Goal: Task Accomplishment & Management: Complete application form

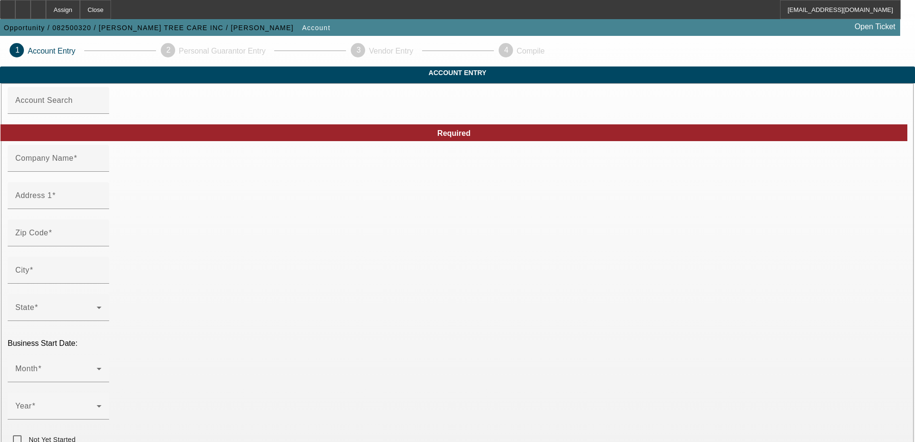
type input "[PERSON_NAME] TREE CARE INC"
type input "[STREET_ADDRESS][PERSON_NAME]"
type input "30004"
type input "Alpharetta"
type input "[PHONE_NUMBER]"
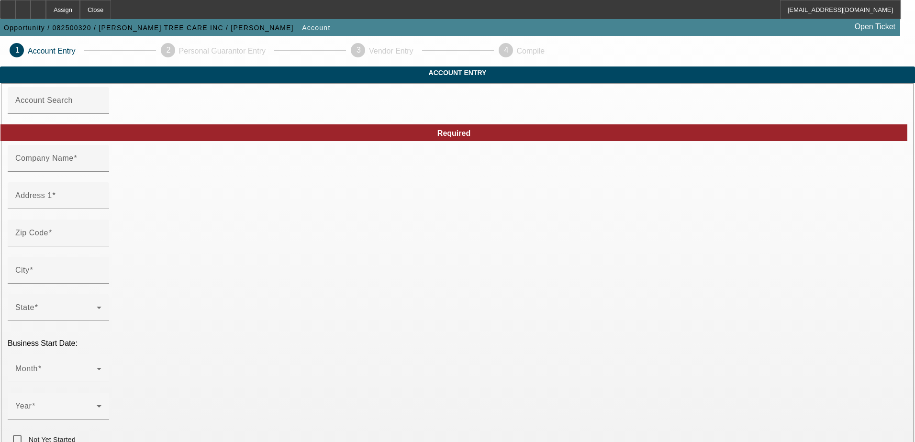
type input "[URL][DOMAIN_NAME]"
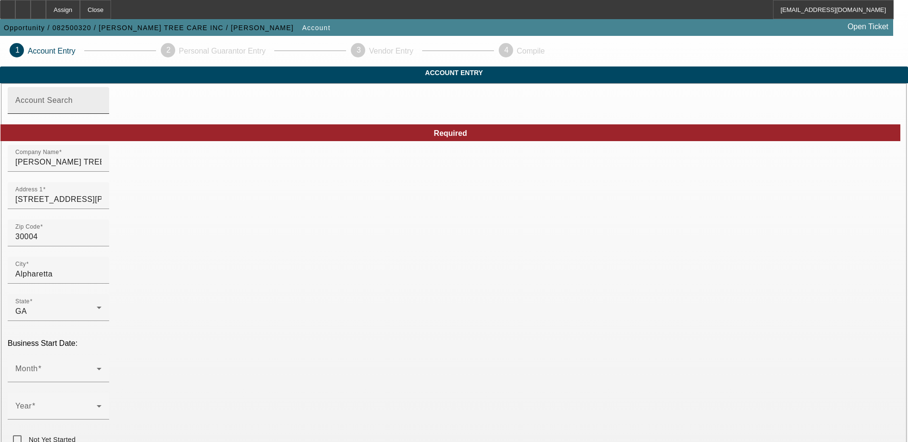
click at [101, 110] on input "Account Search" at bounding box center [58, 104] width 86 height 11
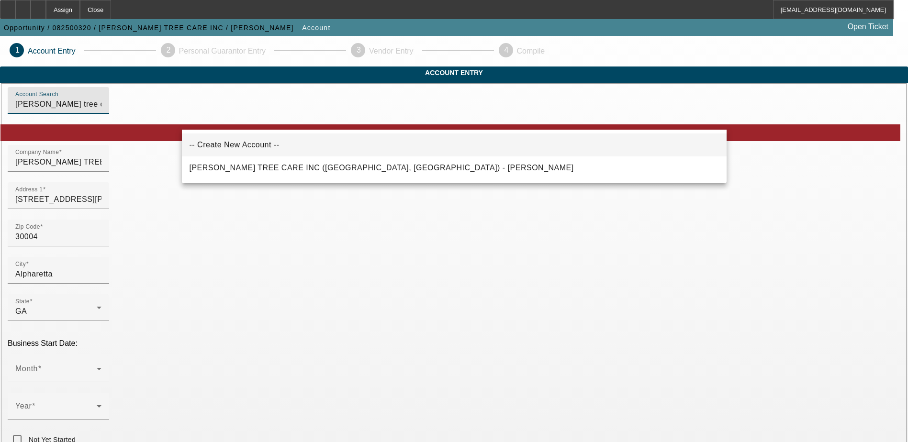
click at [373, 138] on mat-option "-- Create New Account --" at bounding box center [454, 145] width 545 height 23
type input "-- Create New Account --"
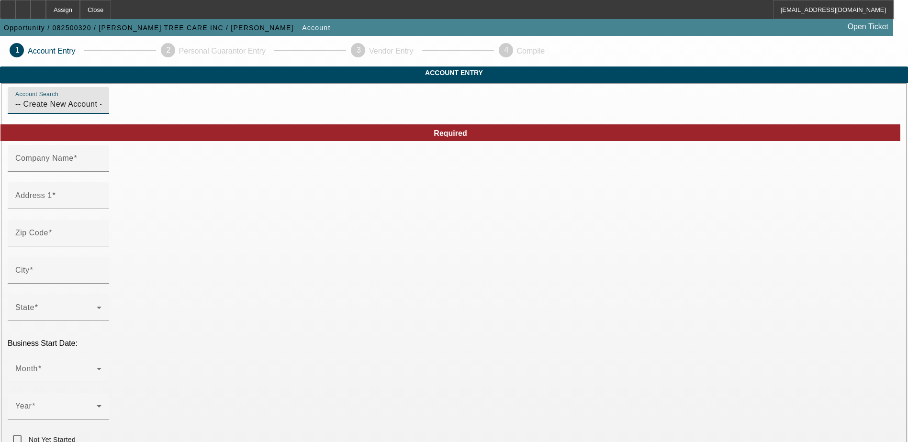
type input "[DATE]"
click at [101, 110] on input "-- Create New Account --" at bounding box center [58, 104] width 86 height 11
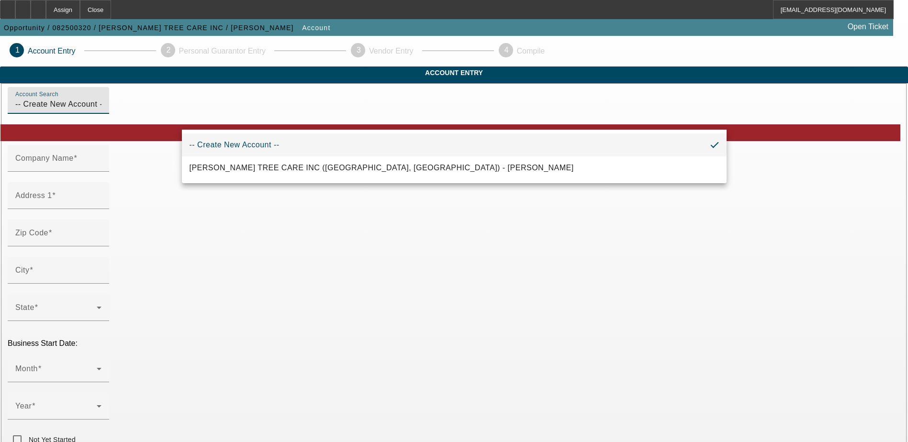
drag, startPoint x: 292, startPoint y: 118, endPoint x: 168, endPoint y: 111, distance: 124.2
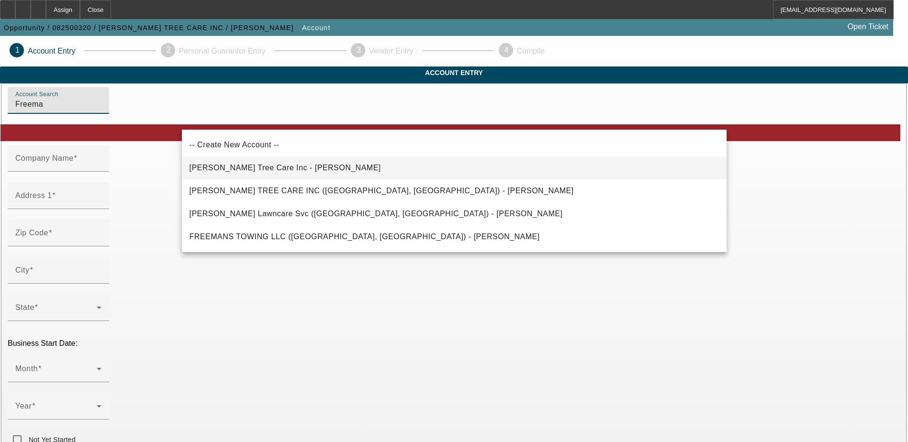
click at [314, 167] on mat-option "[PERSON_NAME] Tree Care Inc - [PERSON_NAME]" at bounding box center [454, 168] width 545 height 23
type input "[PERSON_NAME] Tree Care Inc - [PERSON_NAME]"
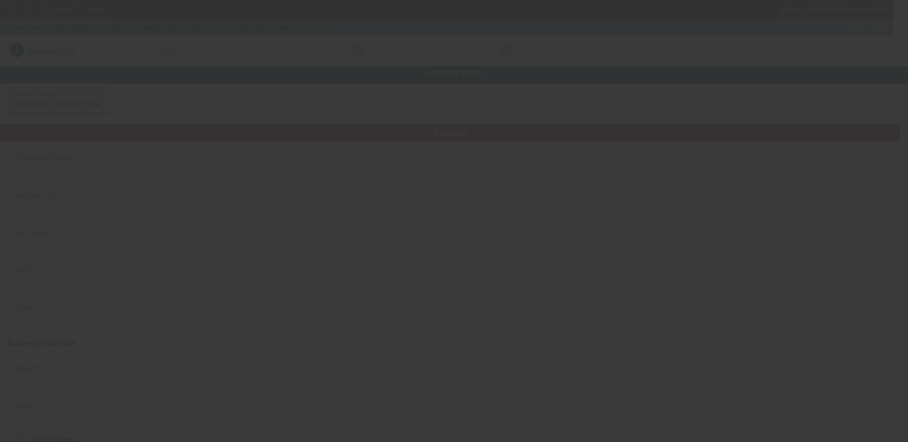
type input "[PERSON_NAME] Tree Care Inc"
type input "[PHONE_NUMBER]"
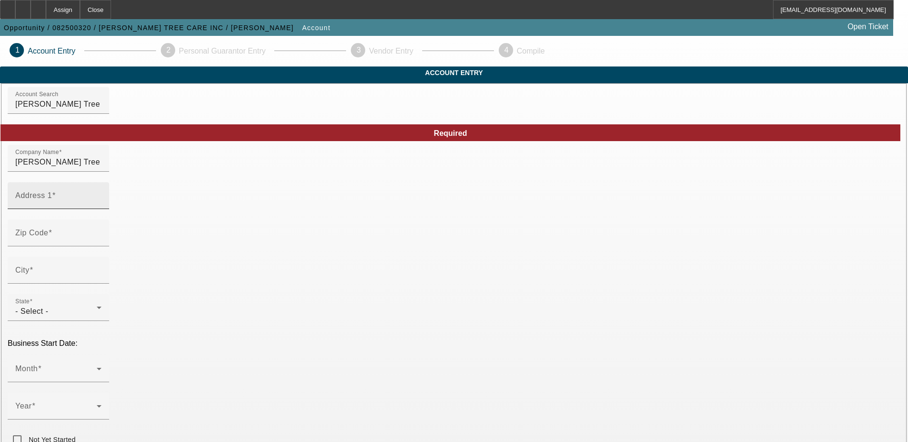
click at [101, 208] on div "Address 1" at bounding box center [58, 195] width 86 height 27
type input "[STREET_ADDRESS][PERSON_NAME]"
click at [101, 280] on input "City" at bounding box center [58, 274] width 86 height 11
type input "Alpharetta"
click at [48, 307] on span "- Select -" at bounding box center [31, 311] width 33 height 8
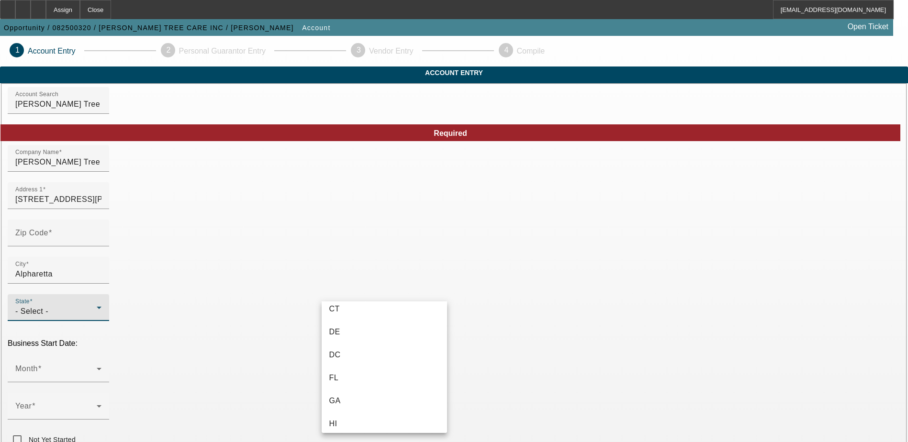
scroll to position [191, 0]
click at [373, 373] on mat-option "GA" at bounding box center [384, 378] width 125 height 23
type input "Forsyth"
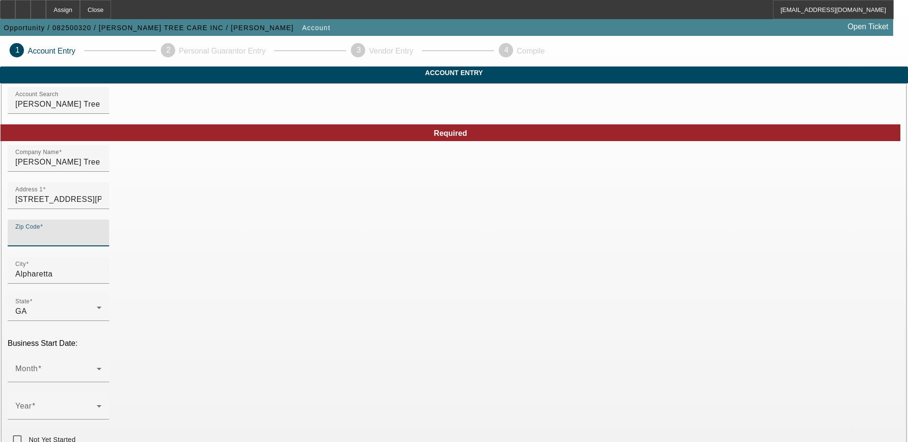
click at [101, 243] on input "Zip Code" at bounding box center [58, 236] width 86 height 11
type input "30004"
type input "Alpharetta"
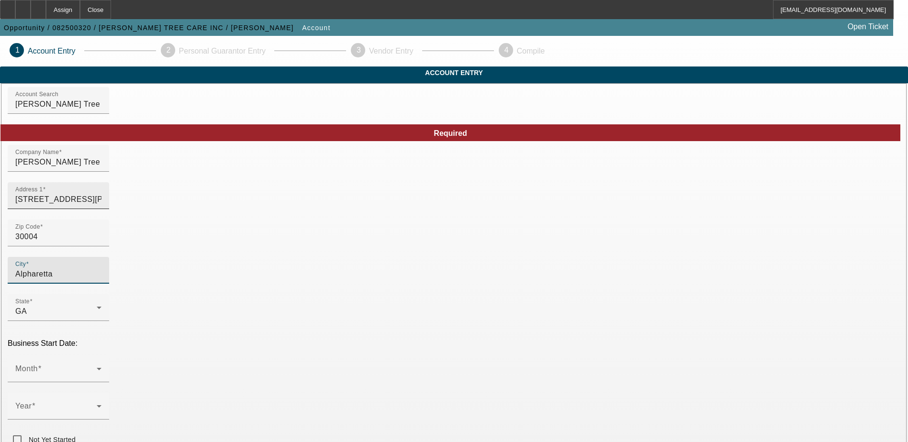
type input "Forsyth"
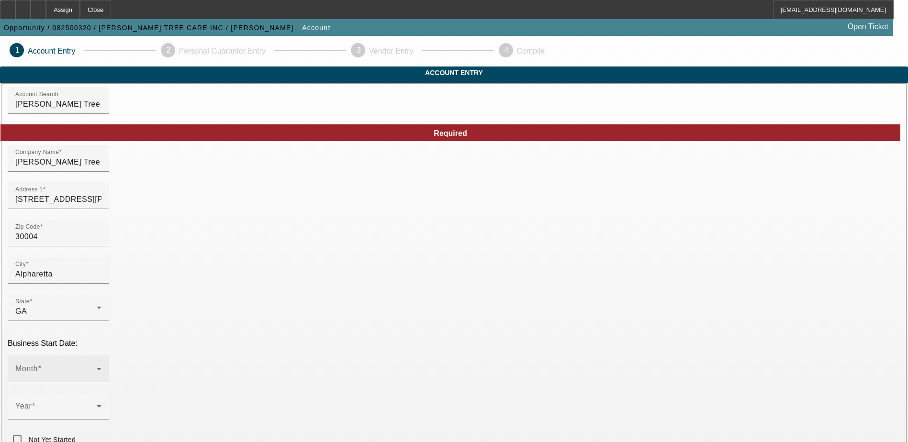
click at [101, 356] on div "Month" at bounding box center [58, 369] width 86 height 27
click at [240, 248] on mat-option "June" at bounding box center [244, 249] width 125 height 23
click at [101, 393] on div "Year" at bounding box center [58, 406] width 86 height 27
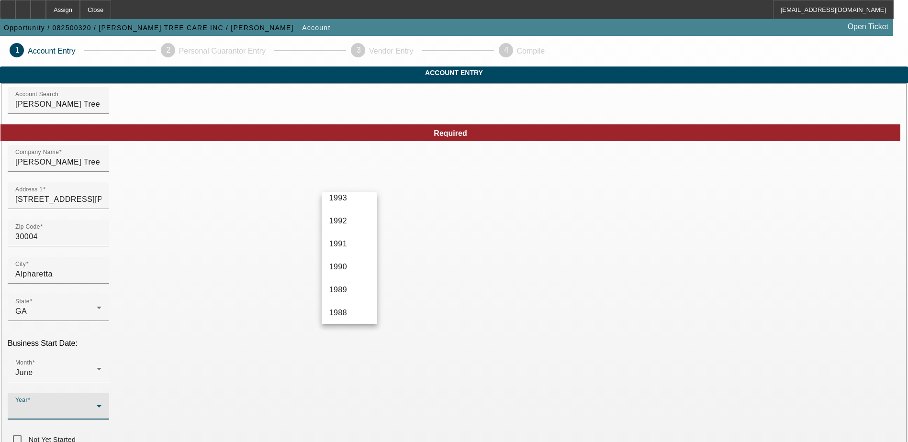
scroll to position [910, 0]
click at [346, 288] on span "1985" at bounding box center [338, 286] width 18 height 11
drag, startPoint x: 51, startPoint y: 302, endPoint x: 64, endPoint y: 303, distance: 12.5
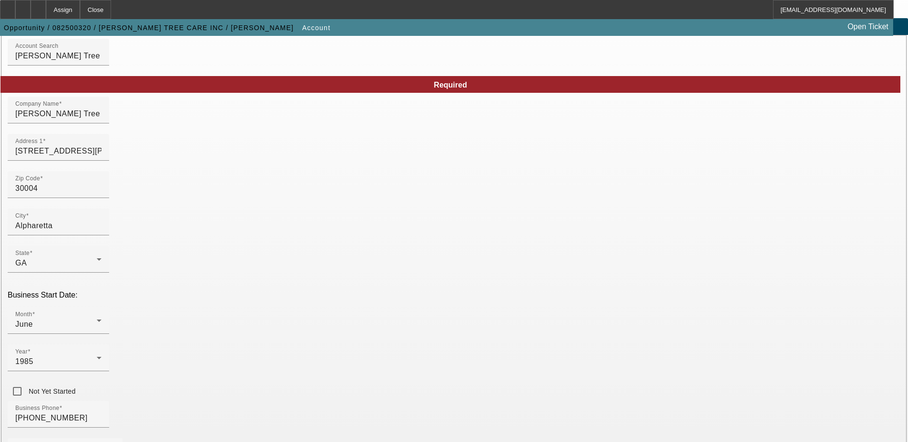
scroll to position [162, 0]
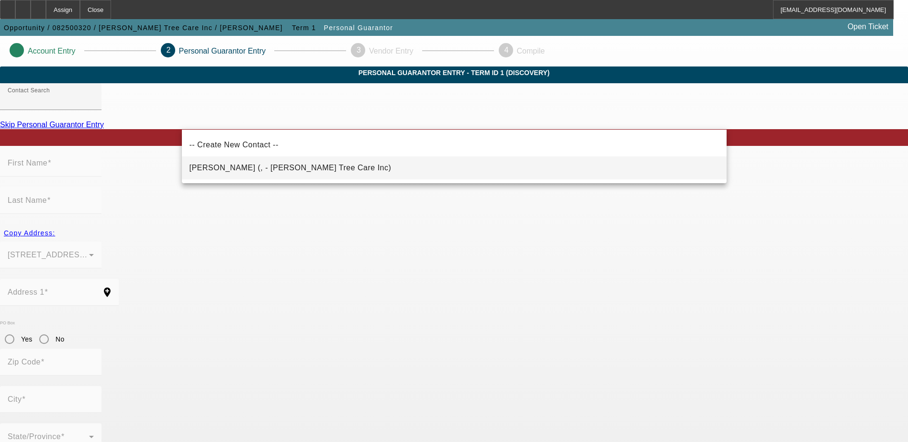
click at [499, 174] on mat-option "[PERSON_NAME] (, - [PERSON_NAME] Tree Care Inc)" at bounding box center [454, 168] width 545 height 23
type input "[PERSON_NAME] (, - [PERSON_NAME] Tree Care Inc)"
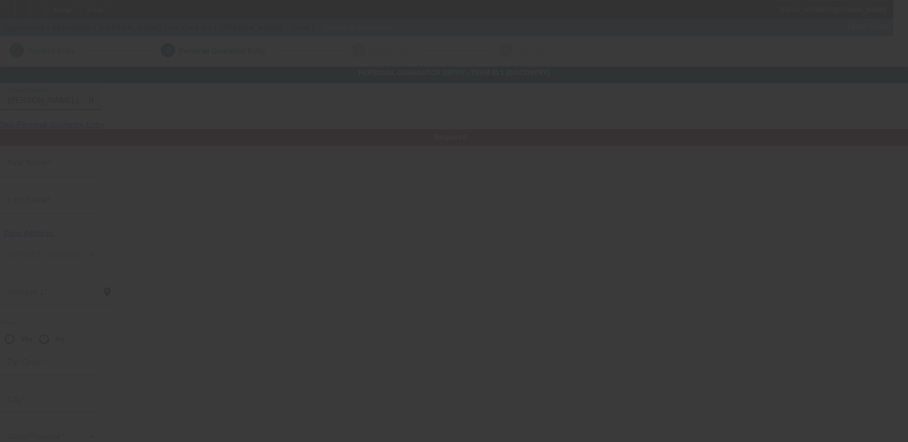
type input "[PERSON_NAME]"
radio input "true"
type input "[PHONE_NUMBER]"
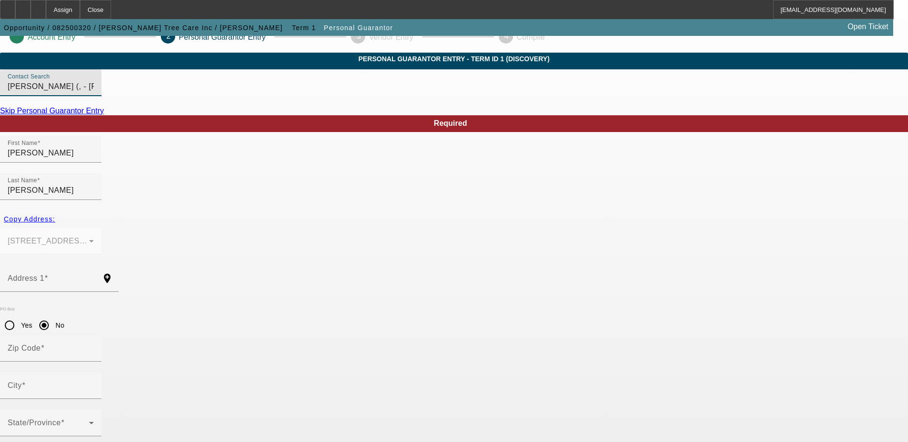
scroll to position [26, 0]
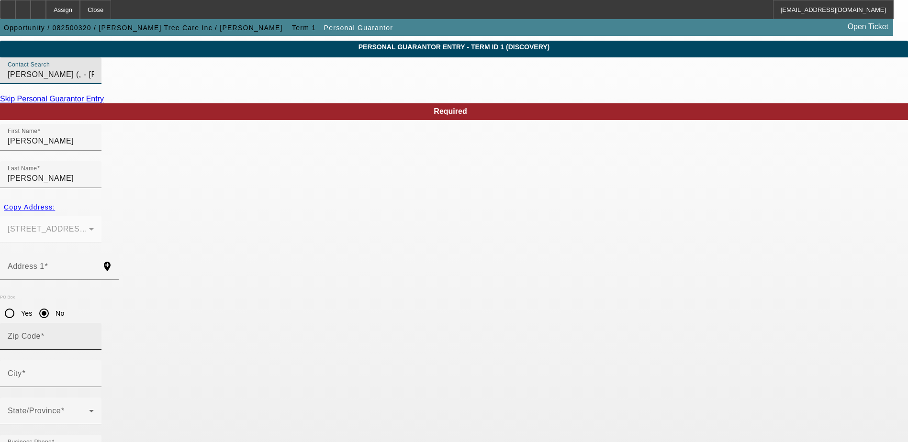
click at [94, 335] on input "Zip Code" at bounding box center [51, 340] width 86 height 11
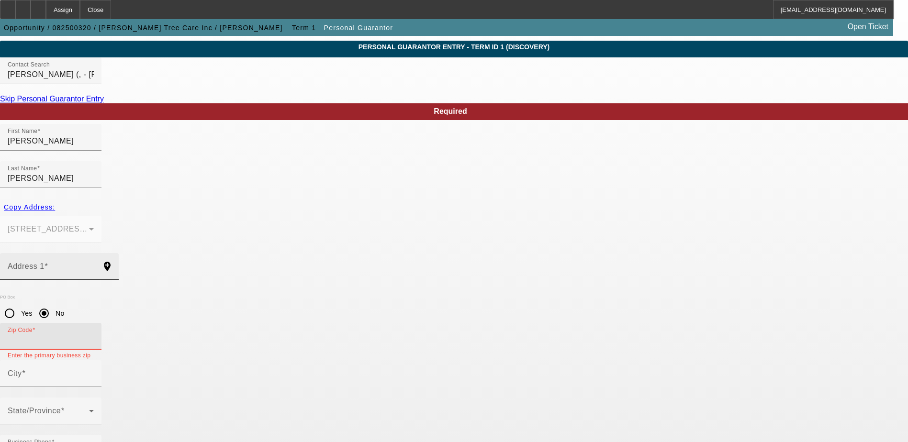
click at [94, 265] on input "Address 1" at bounding box center [51, 270] width 86 height 11
type input "100"
click at [94, 265] on input "Address 1" at bounding box center [51, 270] width 86 height 11
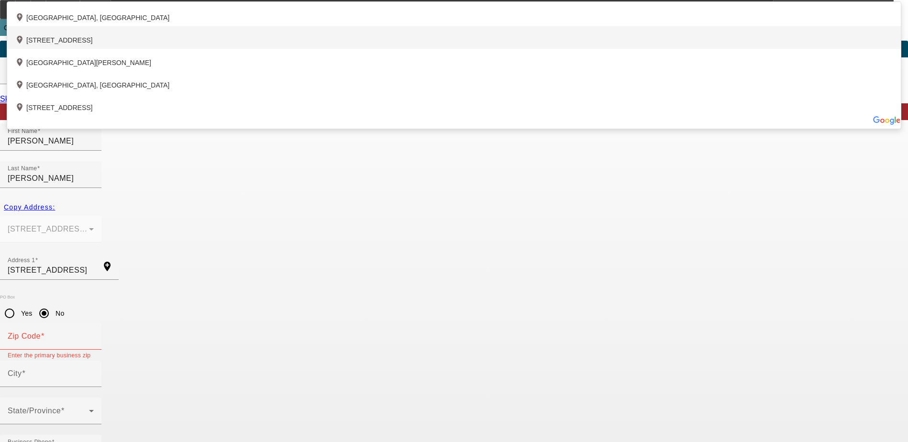
click at [342, 49] on div "add_location [STREET_ADDRESS]" at bounding box center [454, 37] width 894 height 22
type input "[STREET_ADDRESS]"
type input "30040"
type input "Cumming"
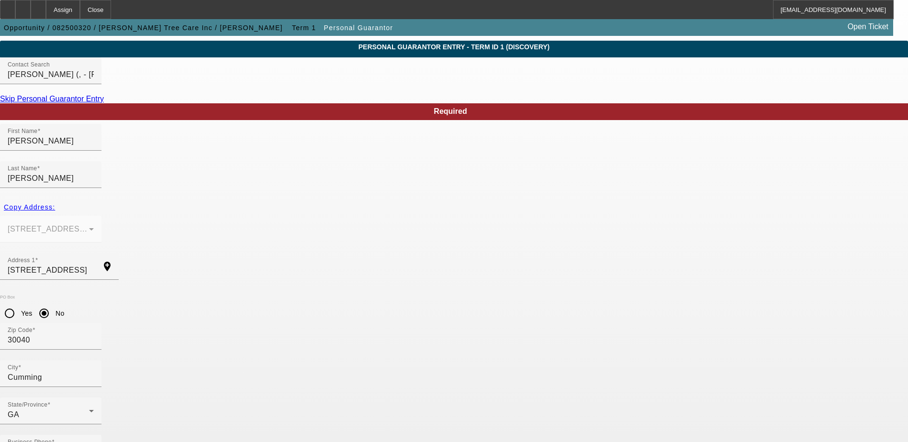
type input "260-17-8682"
type input "[PERSON_NAME][EMAIL_ADDRESS][DOMAIN_NAME]"
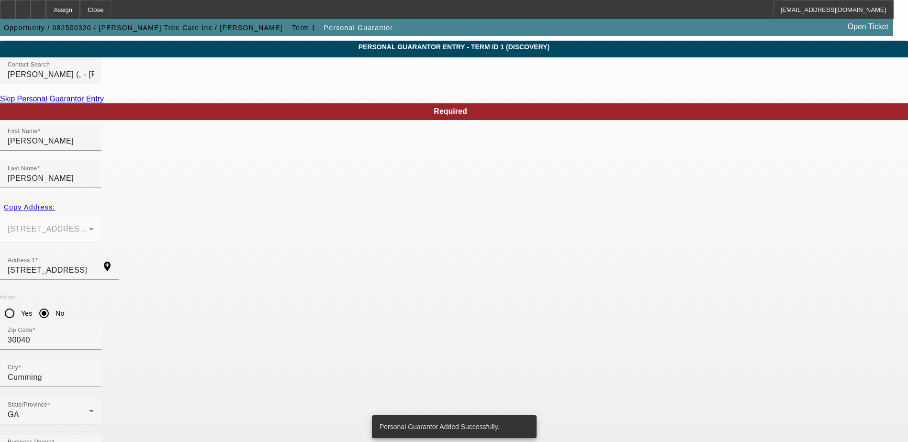
scroll to position [0, 0]
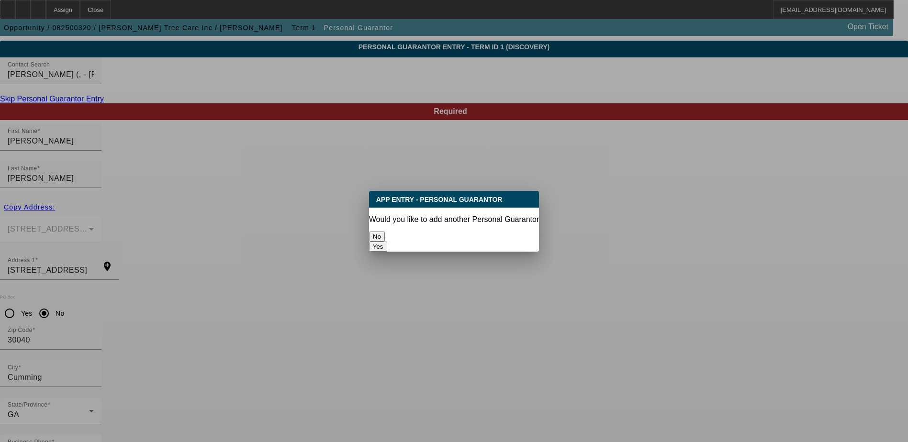
click at [385, 232] on button "No" at bounding box center [377, 237] width 16 height 10
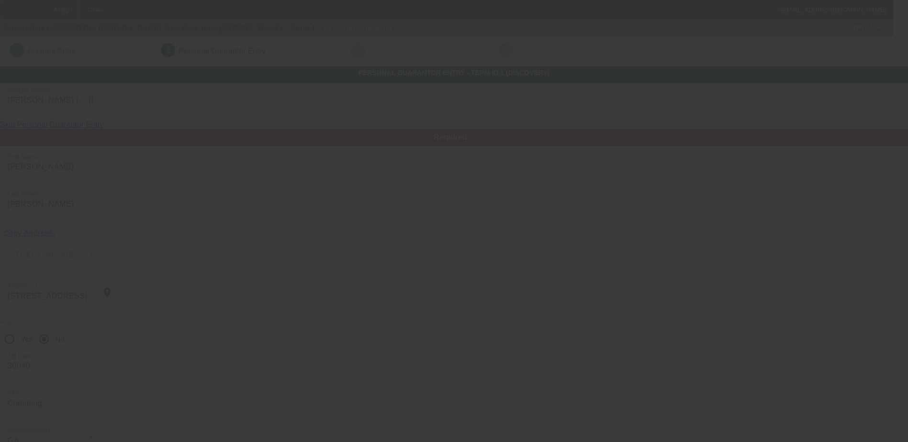
scroll to position [26, 0]
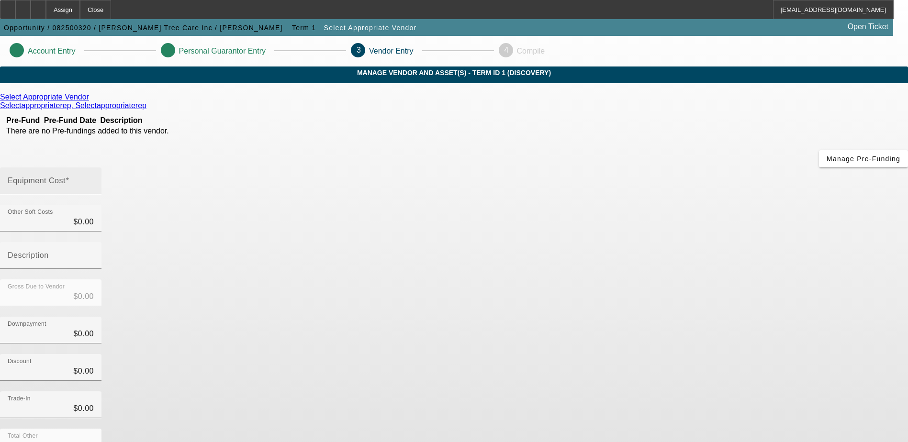
click at [94, 179] on input "Equipment Cost" at bounding box center [51, 184] width 86 height 11
type input "1"
type input "$1.00"
type input "11"
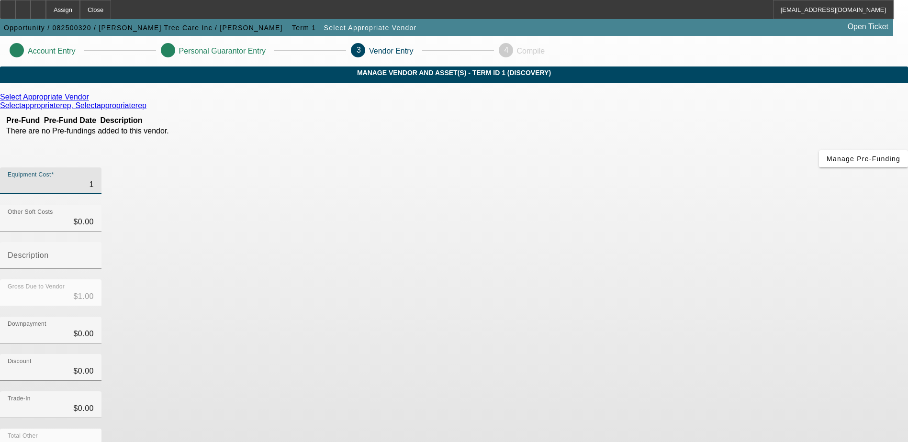
type input "$11.00"
type input "114"
type input "$114.00"
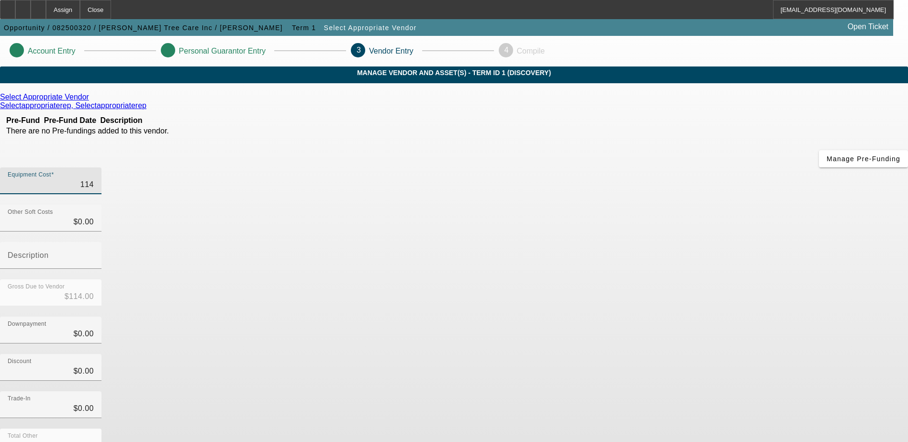
type input "1140"
type input "$1,140.00"
type input "11400"
type input "$11,400.00"
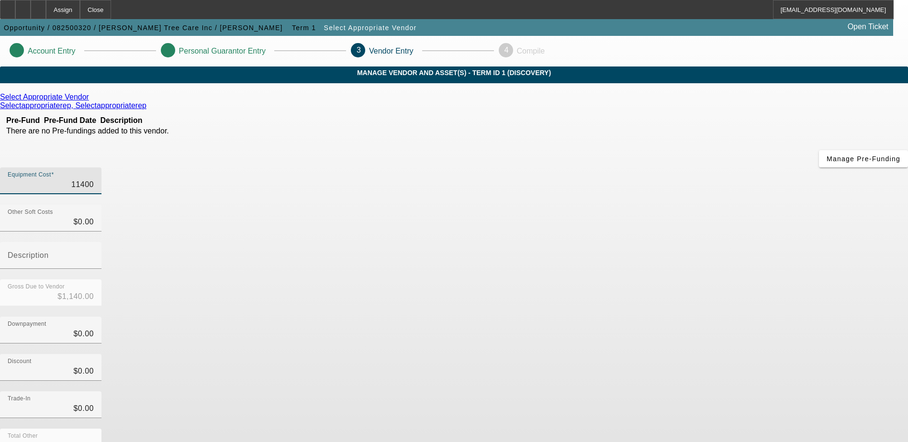
type input "$11,400.00"
type input "114000"
type input "$114,000.00"
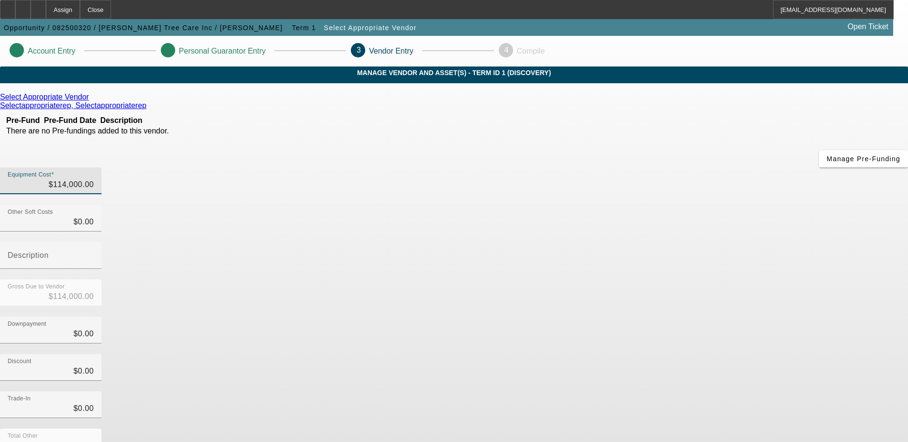
click at [805, 292] on app-vendor-asset-manage "Account Entry Personal Guarantor Entry 3 Vendor Entry 4 Compile MANAGE VENDOR A…" at bounding box center [454, 303] width 908 height 535
click at [91, 101] on icon at bounding box center [91, 97] width 0 height 8
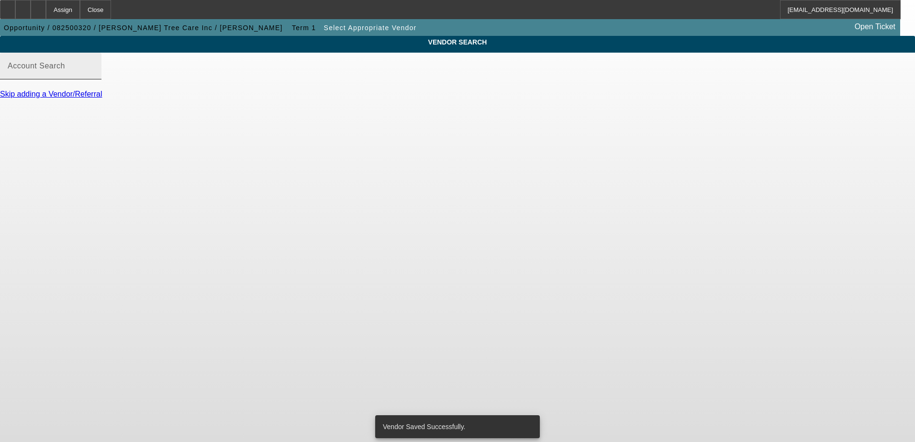
click at [94, 71] on div "Account Search" at bounding box center [51, 66] width 86 height 27
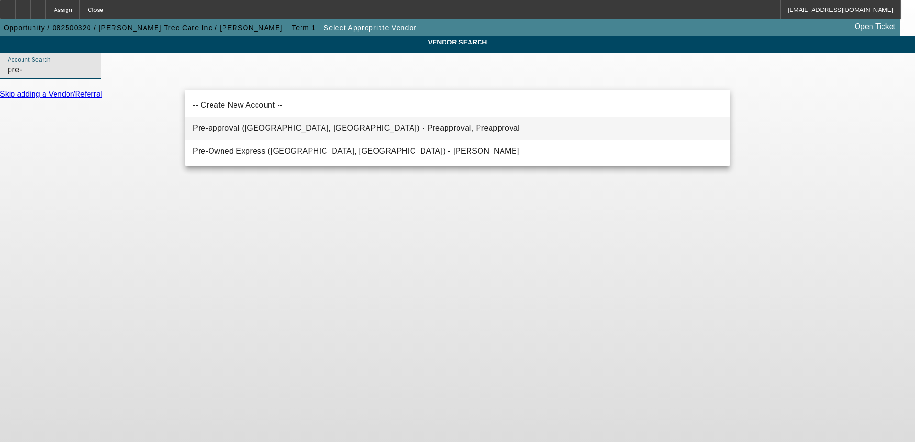
click at [348, 126] on span "Pre-approval ([GEOGRAPHIC_DATA], [GEOGRAPHIC_DATA]) - Preapproval, Preapproval" at bounding box center [356, 128] width 327 height 8
type input "Pre-approval ([GEOGRAPHIC_DATA], [GEOGRAPHIC_DATA]) - Preapproval, Preapproval"
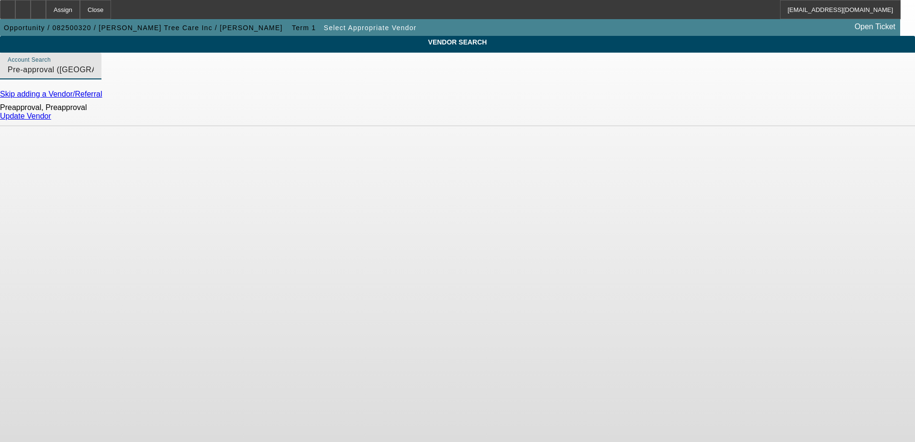
click at [51, 120] on link "Update Vendor" at bounding box center [25, 116] width 51 height 8
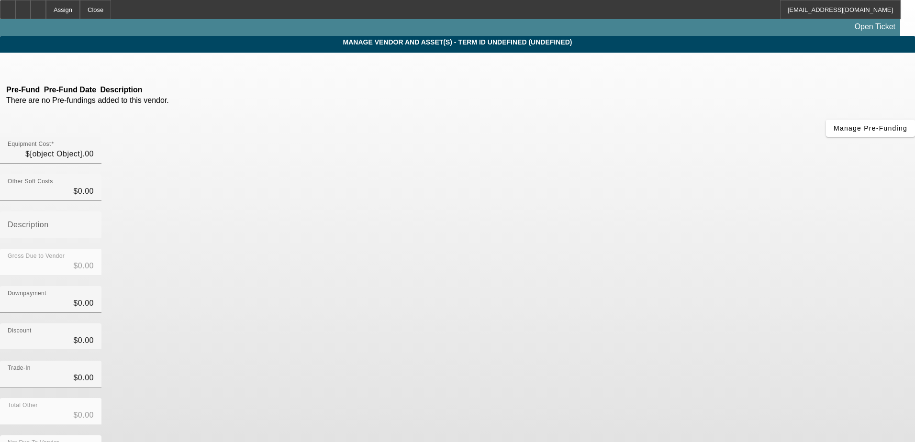
type input "$114,000.00"
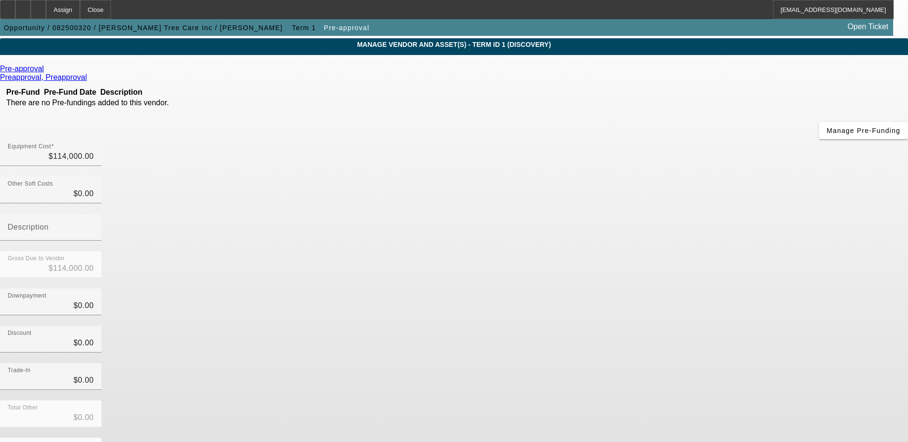
scroll to position [43, 0]
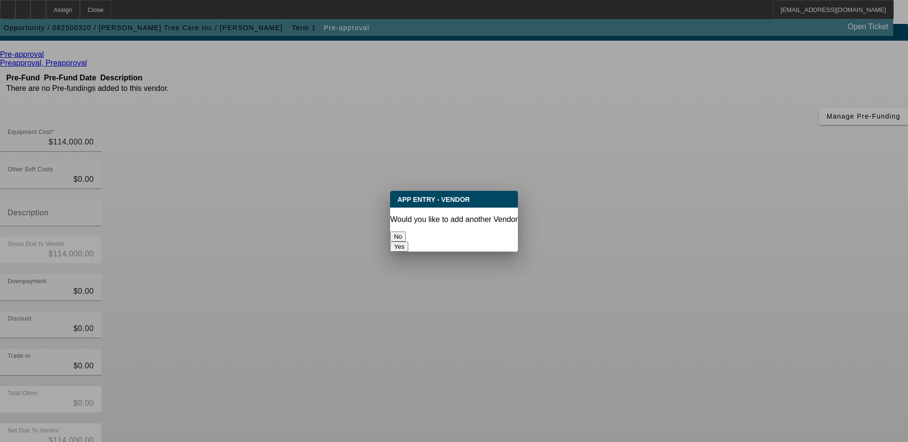
scroll to position [0, 0]
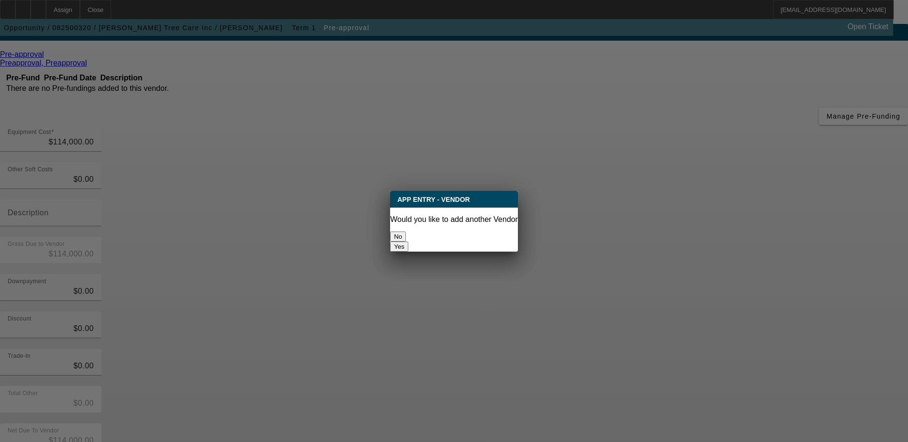
click at [406, 232] on button "No" at bounding box center [398, 237] width 16 height 10
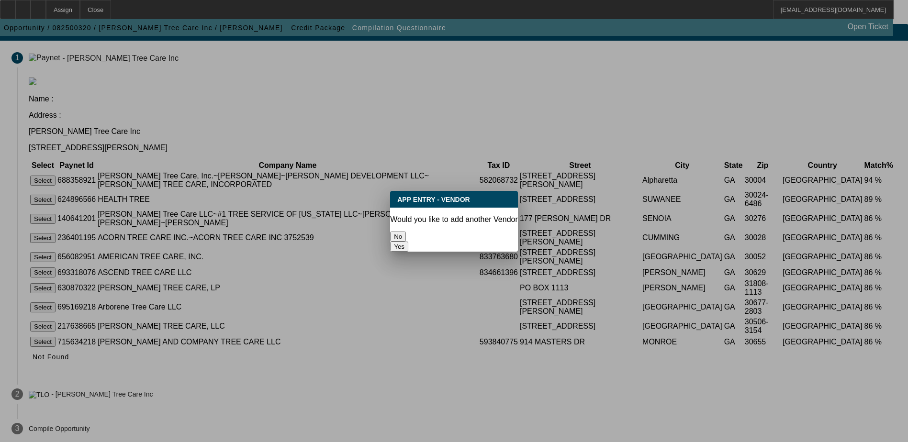
click at [406, 232] on button "No" at bounding box center [398, 237] width 16 height 10
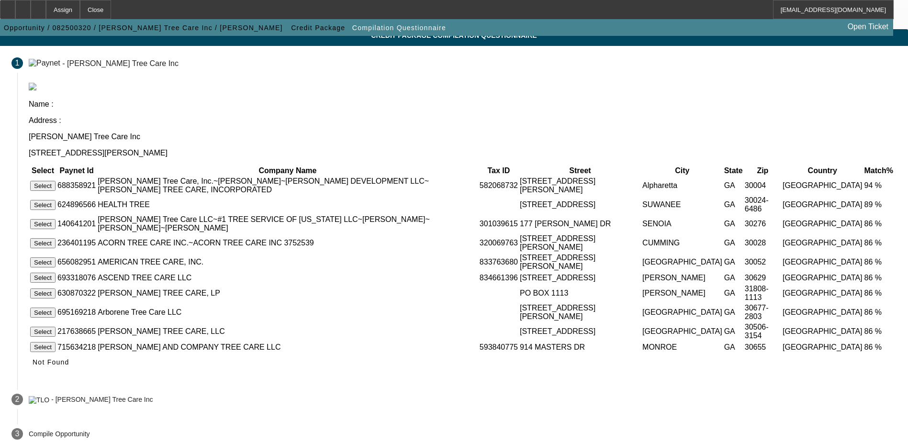
click at [56, 181] on button "Select" at bounding box center [42, 186] width 25 height 10
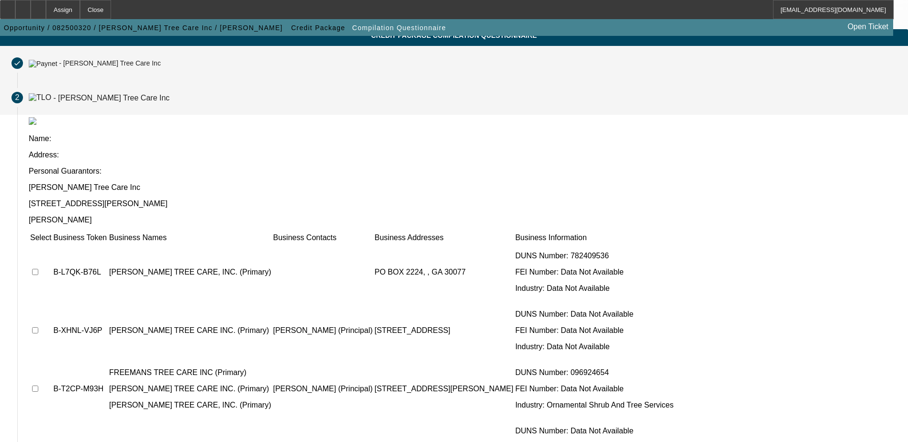
click at [218, 80] on mat-step-header "Completed done - [PERSON_NAME] Tree Care Inc" at bounding box center [454, 63] width 908 height 34
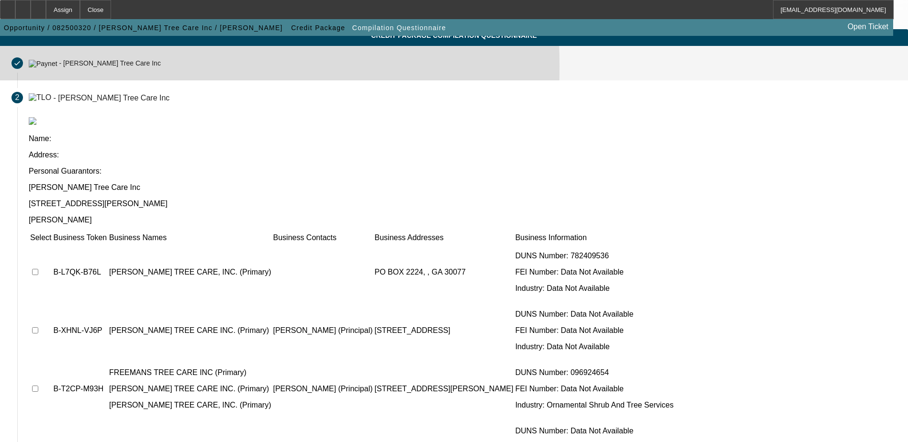
click at [57, 67] on img at bounding box center [43, 64] width 29 height 8
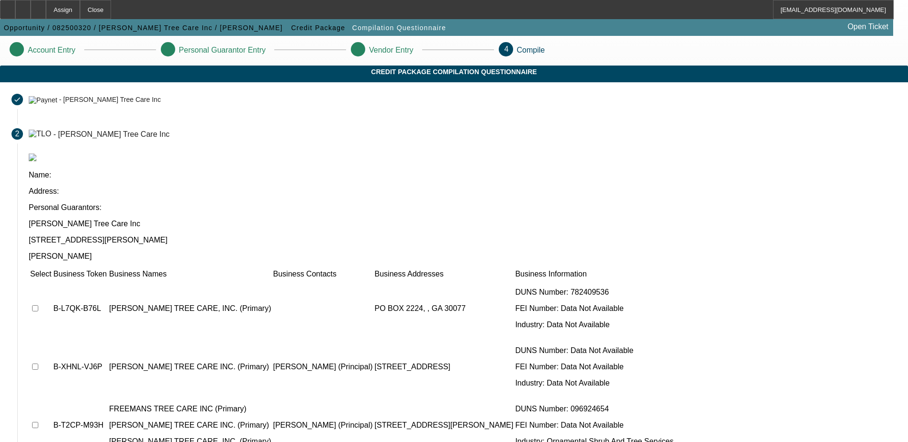
scroll to position [0, 0]
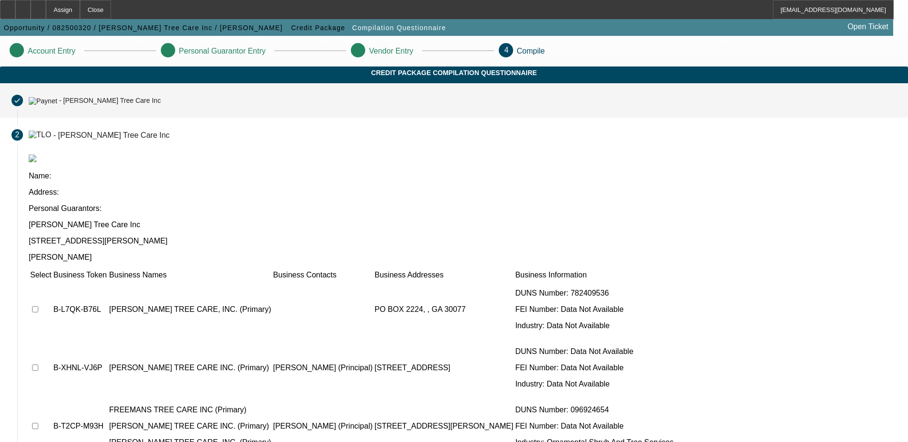
click at [160, 105] on div "- [PERSON_NAME] Tree Care Inc" at bounding box center [109, 101] width 101 height 8
click at [23, 106] on div "Completed done" at bounding box center [16, 100] width 11 height 11
click at [253, 118] on mat-step-header "Completed done - [PERSON_NAME] Tree Care Inc" at bounding box center [454, 100] width 908 height 34
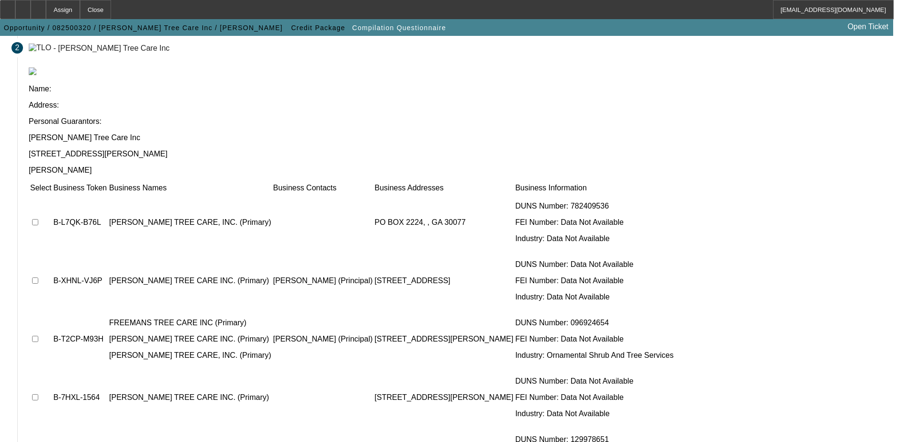
click at [38, 278] on input "checkbox" at bounding box center [35, 281] width 6 height 6
checkbox input "true"
click at [38, 336] on input "checkbox" at bounding box center [35, 339] width 6 height 6
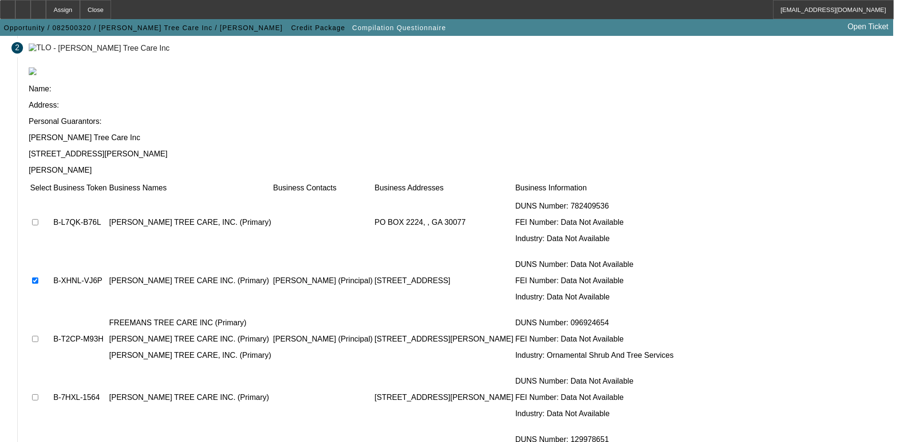
checkbox input "true"
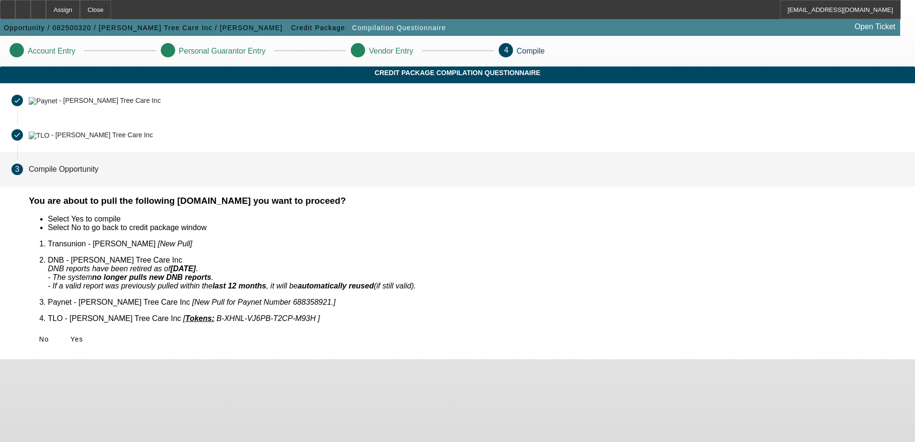
click at [258, 345] on div "You are about to pull the following [DOMAIN_NAME] you want to proceed? Select Y…" at bounding box center [466, 278] width 898 height 164
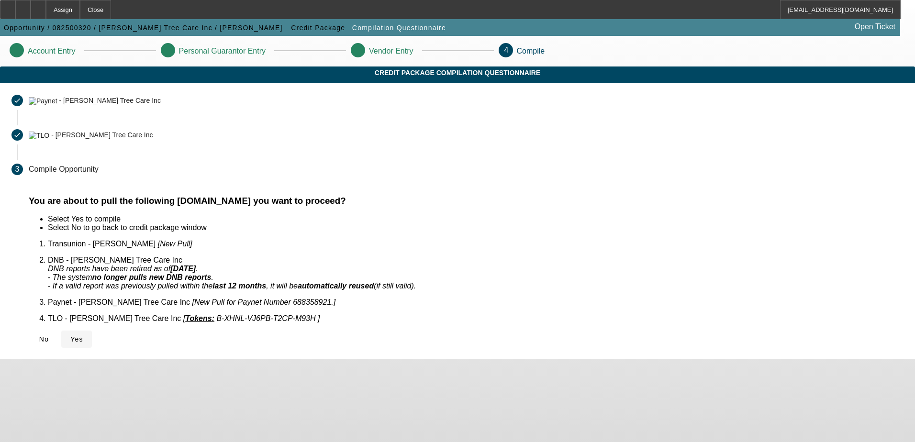
click at [83, 336] on span "Yes" at bounding box center [76, 340] width 13 height 8
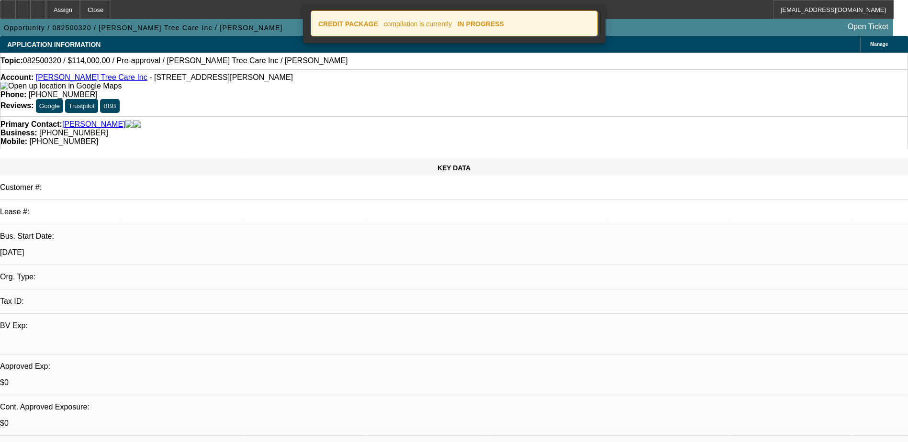
select select "0"
select select "2"
select select "0.1"
select select "4"
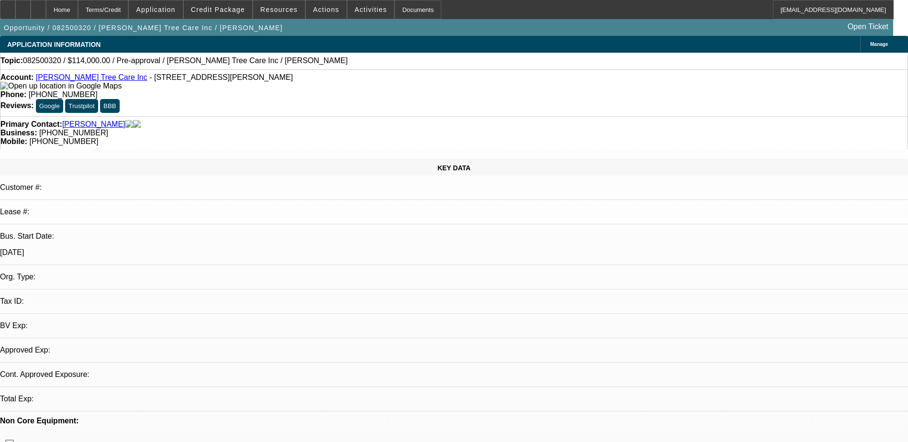
select select "0"
select select "2"
select select "0.1"
select select "1"
select select "2"
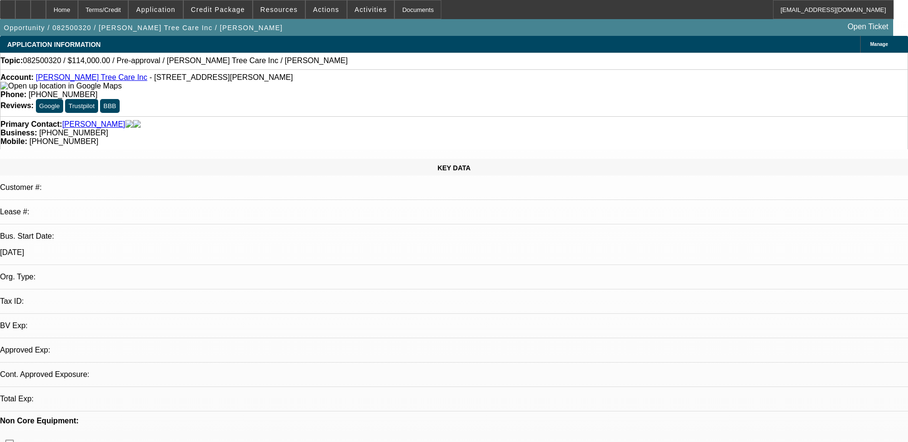
select select "4"
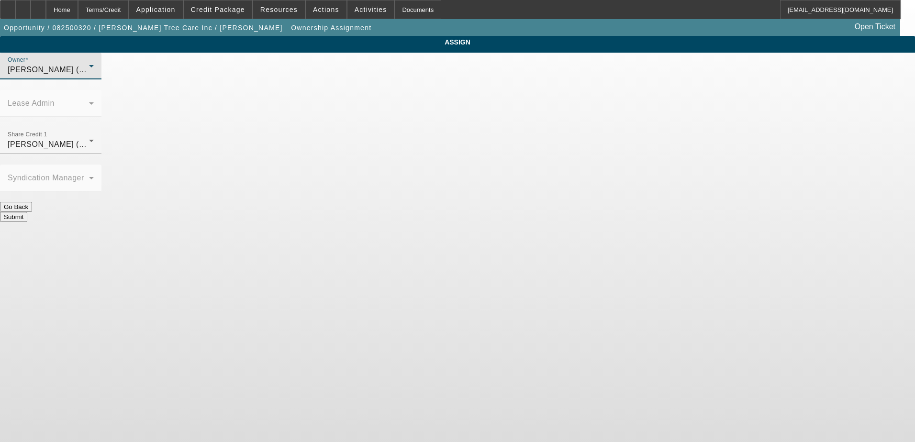
click at [89, 76] on div "Olson, Graham (Lvl 1)" at bounding box center [48, 69] width 81 height 11
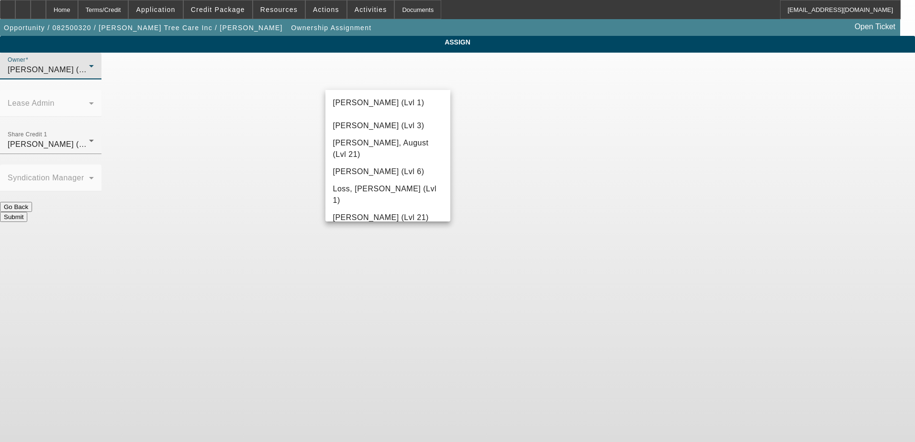
scroll to position [738, 0]
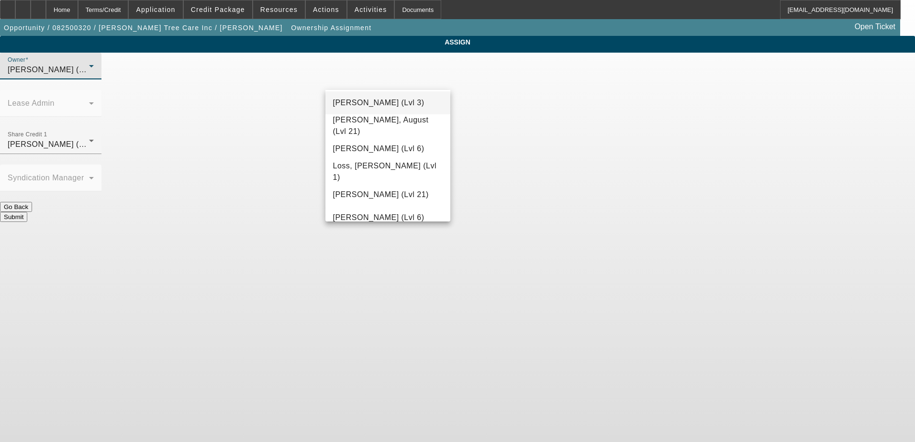
click at [397, 101] on span "Leach, Ethan (Lvl 3)" at bounding box center [378, 102] width 91 height 11
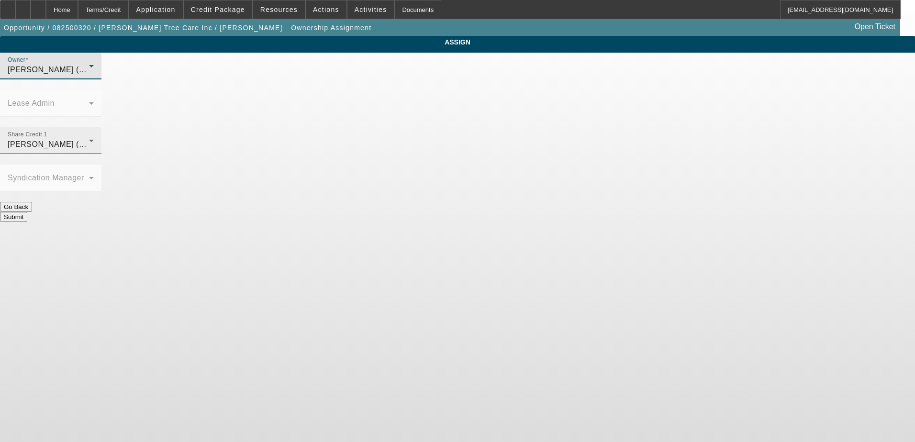
click at [94, 127] on div "Share Credit 1 Leach, Ethan (Lvl 3)" at bounding box center [51, 140] width 86 height 27
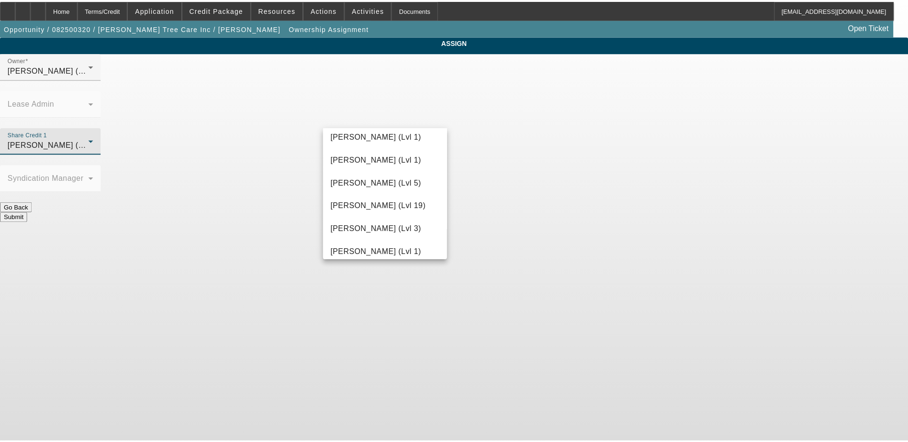
scroll to position [943, 0]
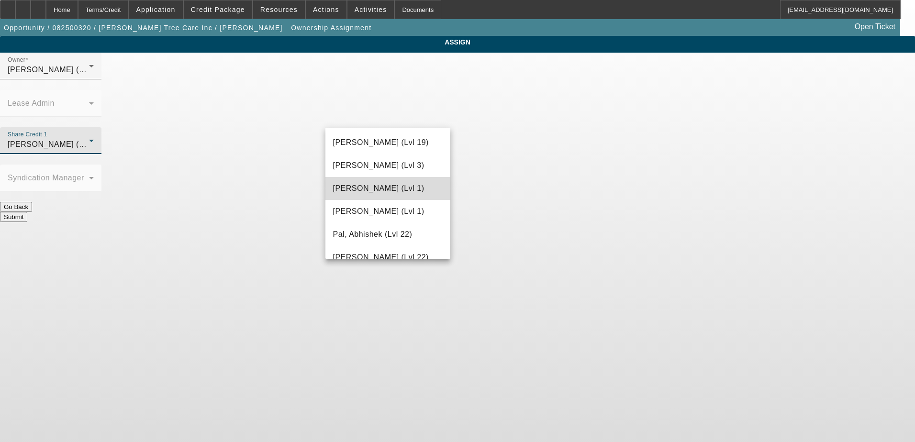
click at [396, 187] on span "Olson, Graham (Lvl 1)" at bounding box center [378, 188] width 91 height 11
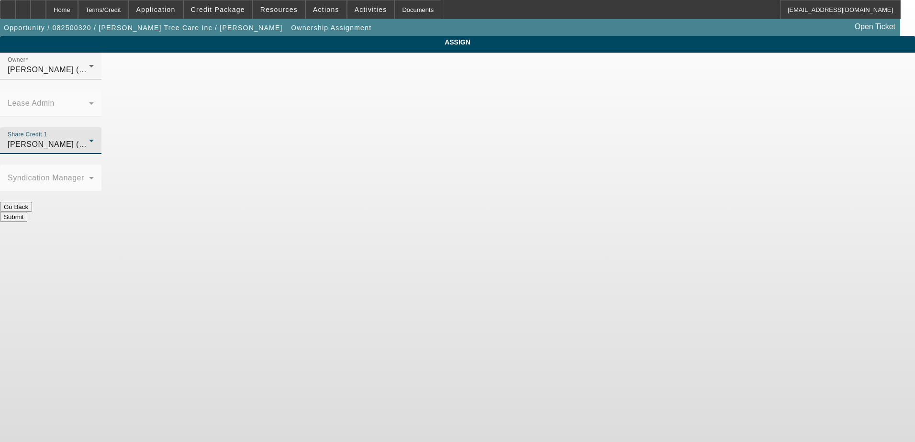
click at [27, 212] on button "Submit" at bounding box center [13, 217] width 27 height 10
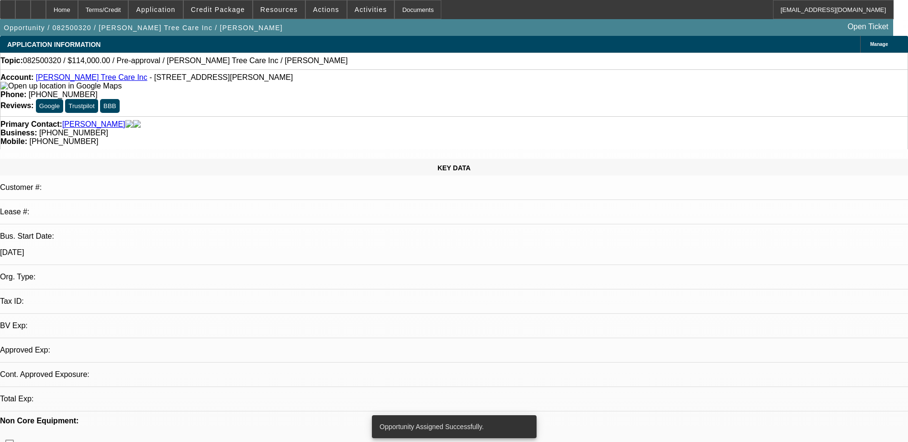
select select "0"
select select "2"
select select "0.1"
select select "4"
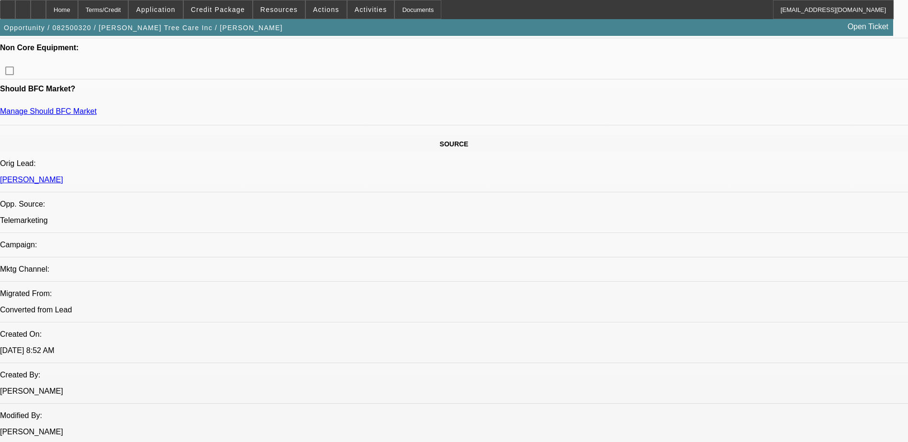
scroll to position [527, 0]
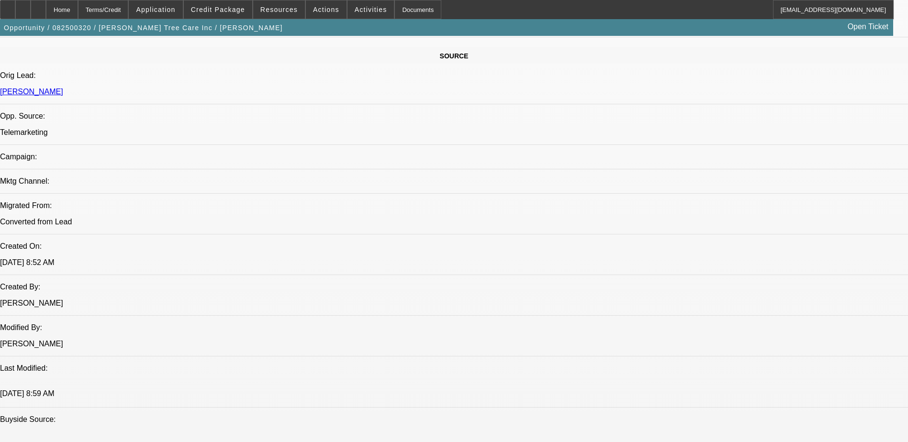
drag, startPoint x: 383, startPoint y: 0, endPoint x: 810, endPoint y: 352, distance: 553.9
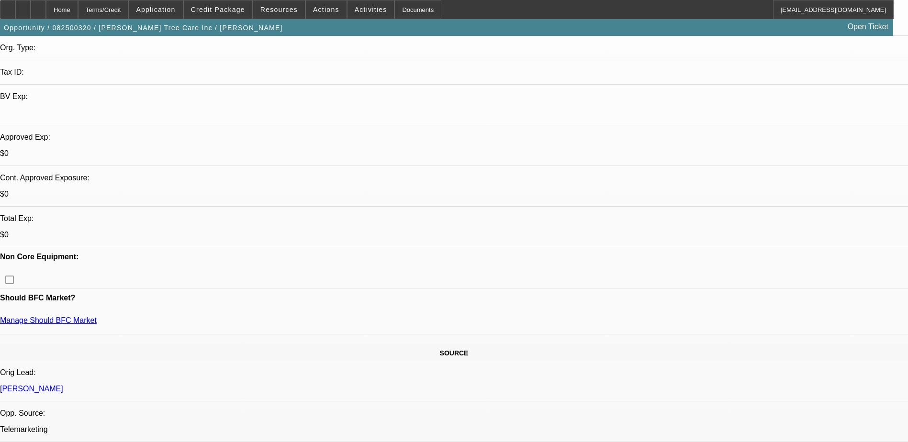
scroll to position [144, 0]
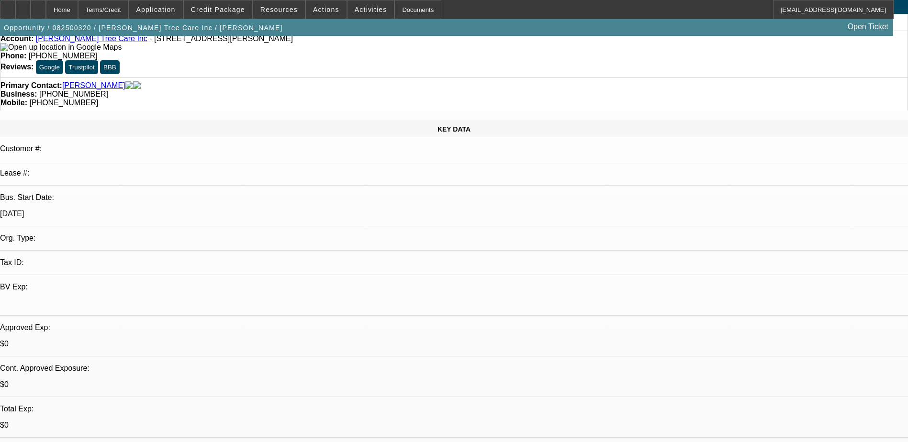
scroll to position [0, 0]
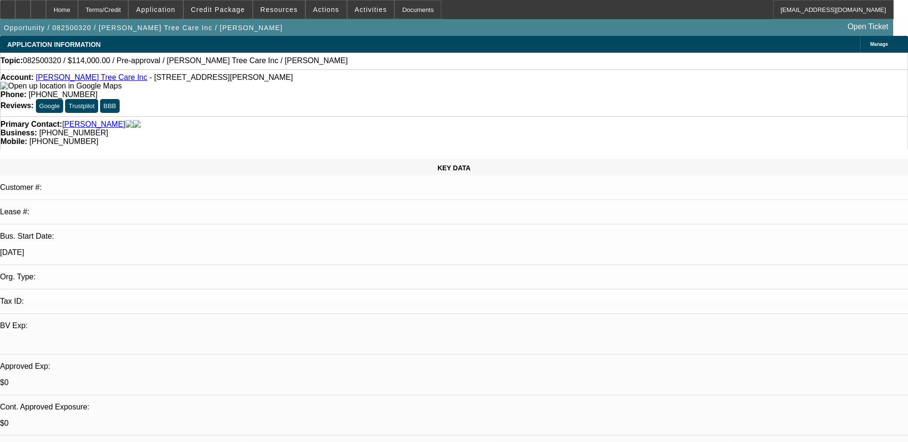
drag, startPoint x: 737, startPoint y: 175, endPoint x: 766, endPoint y: 175, distance: 28.7
drag, startPoint x: 766, startPoint y: 175, endPoint x: 750, endPoint y: 176, distance: 16.3
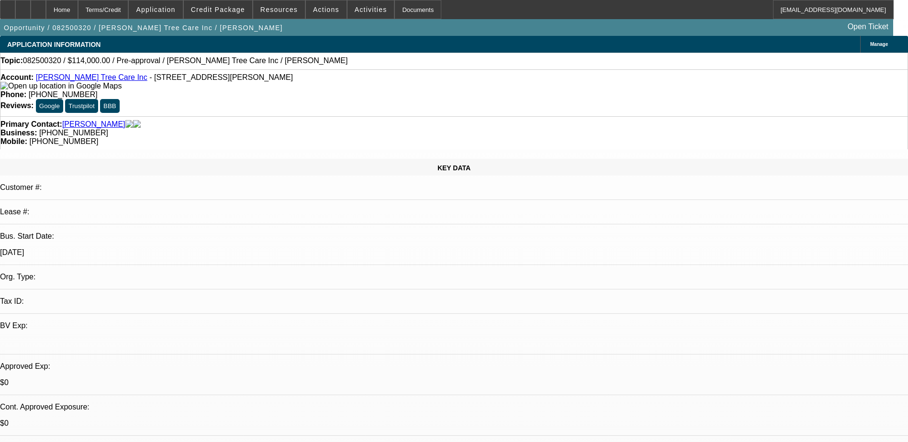
drag, startPoint x: 752, startPoint y: 176, endPoint x: 733, endPoint y: 176, distance: 18.2
click at [219, 8] on span "Credit Package" at bounding box center [218, 10] width 54 height 8
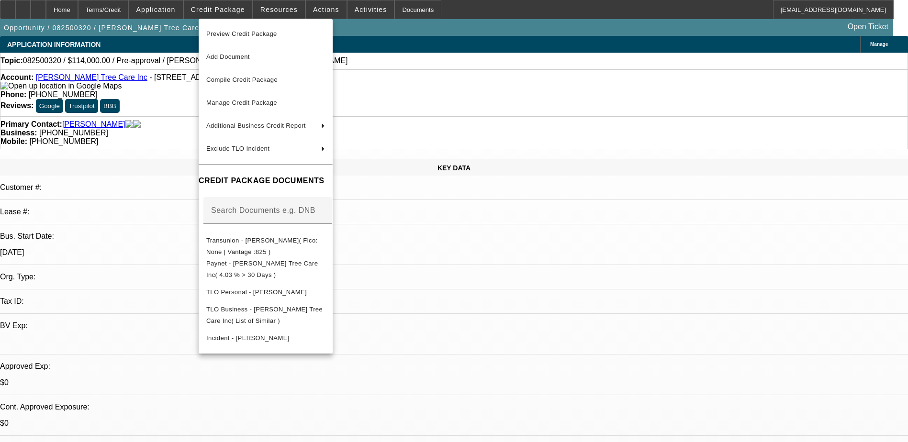
click at [38, 9] on div at bounding box center [454, 221] width 908 height 442
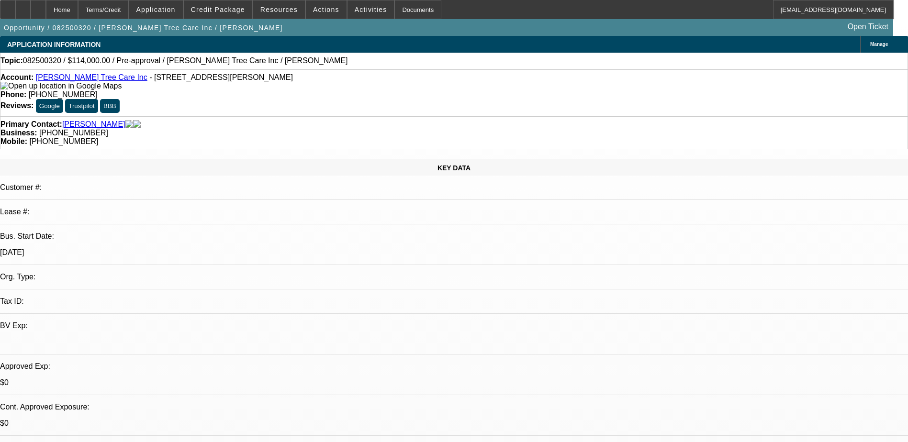
click at [23, 6] on icon at bounding box center [23, 6] width 0 height 0
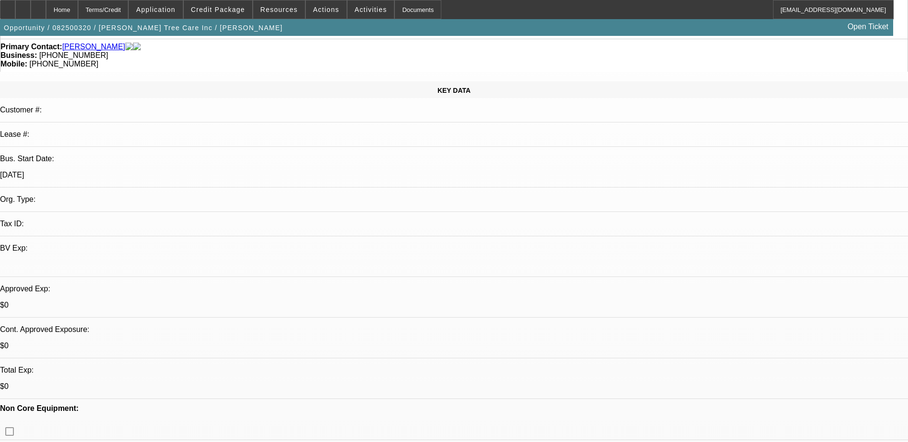
scroll to position [48, 0]
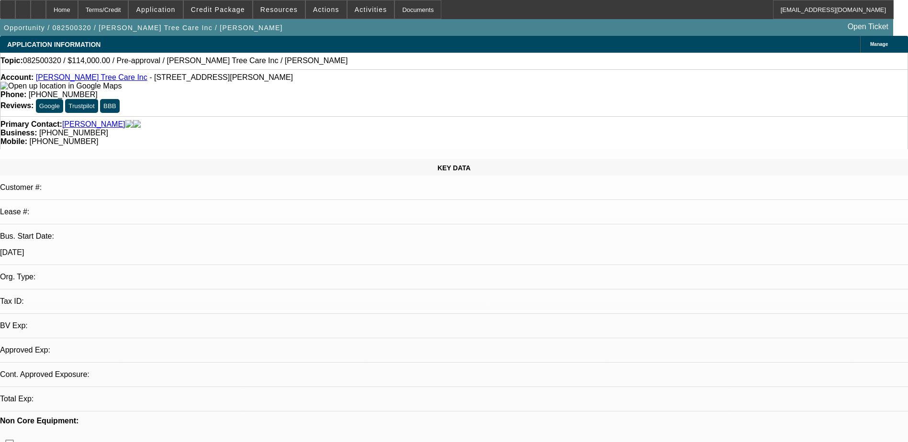
select select "0"
select select "2"
select select "0.1"
select select "4"
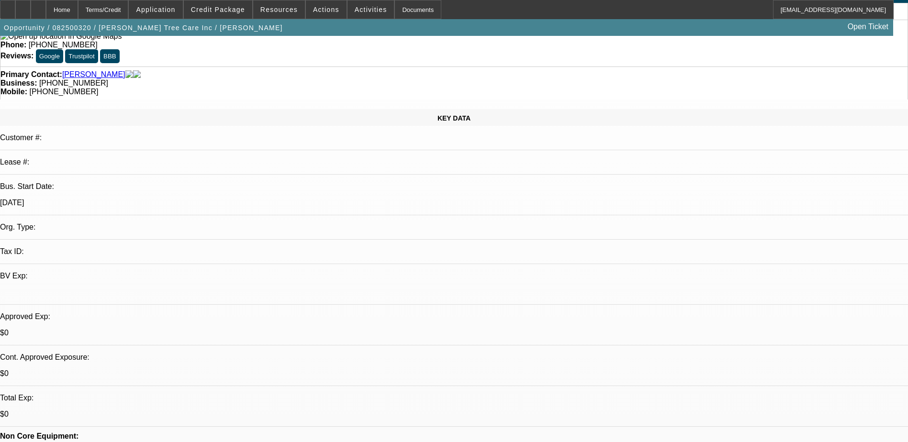
scroll to position [191, 0]
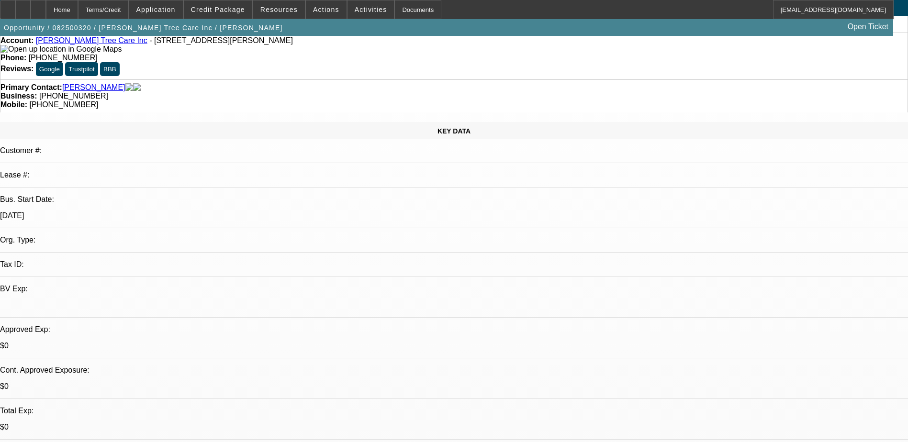
scroll to position [0, 0]
